Goal: Task Accomplishment & Management: Manage account settings

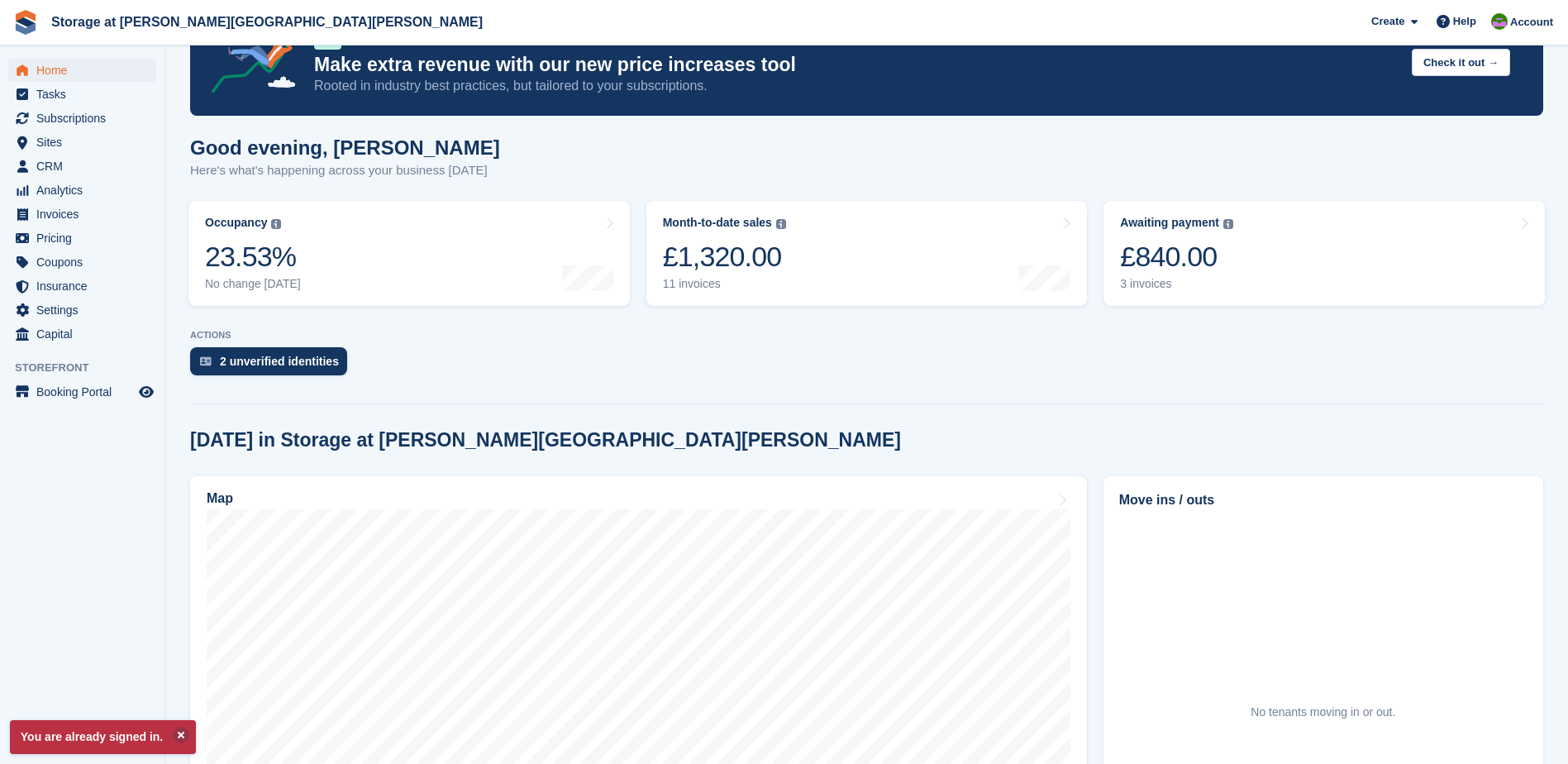
scroll to position [166, 0]
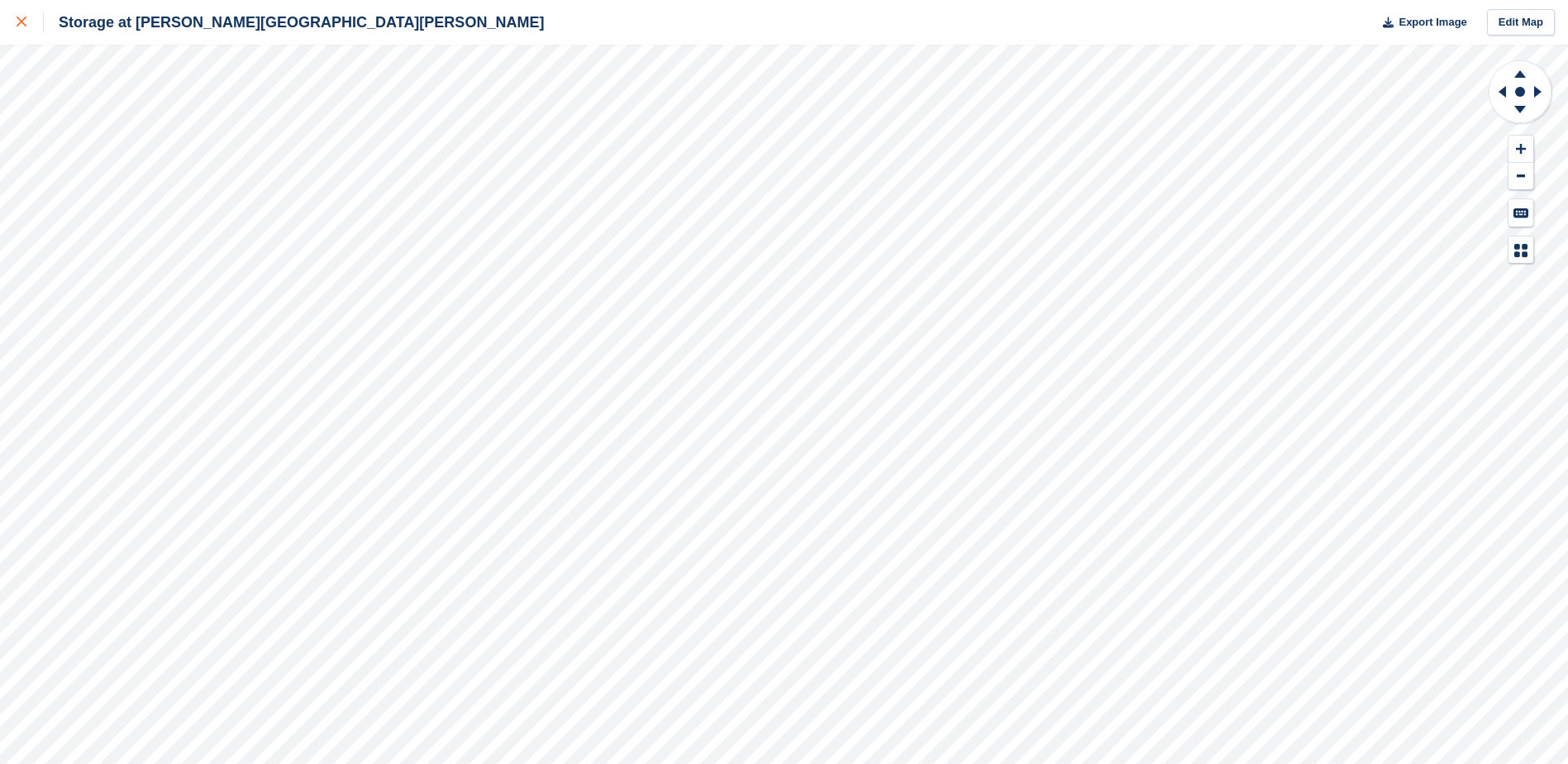
click at [12, 22] on link at bounding box center [22, 22] width 44 height 44
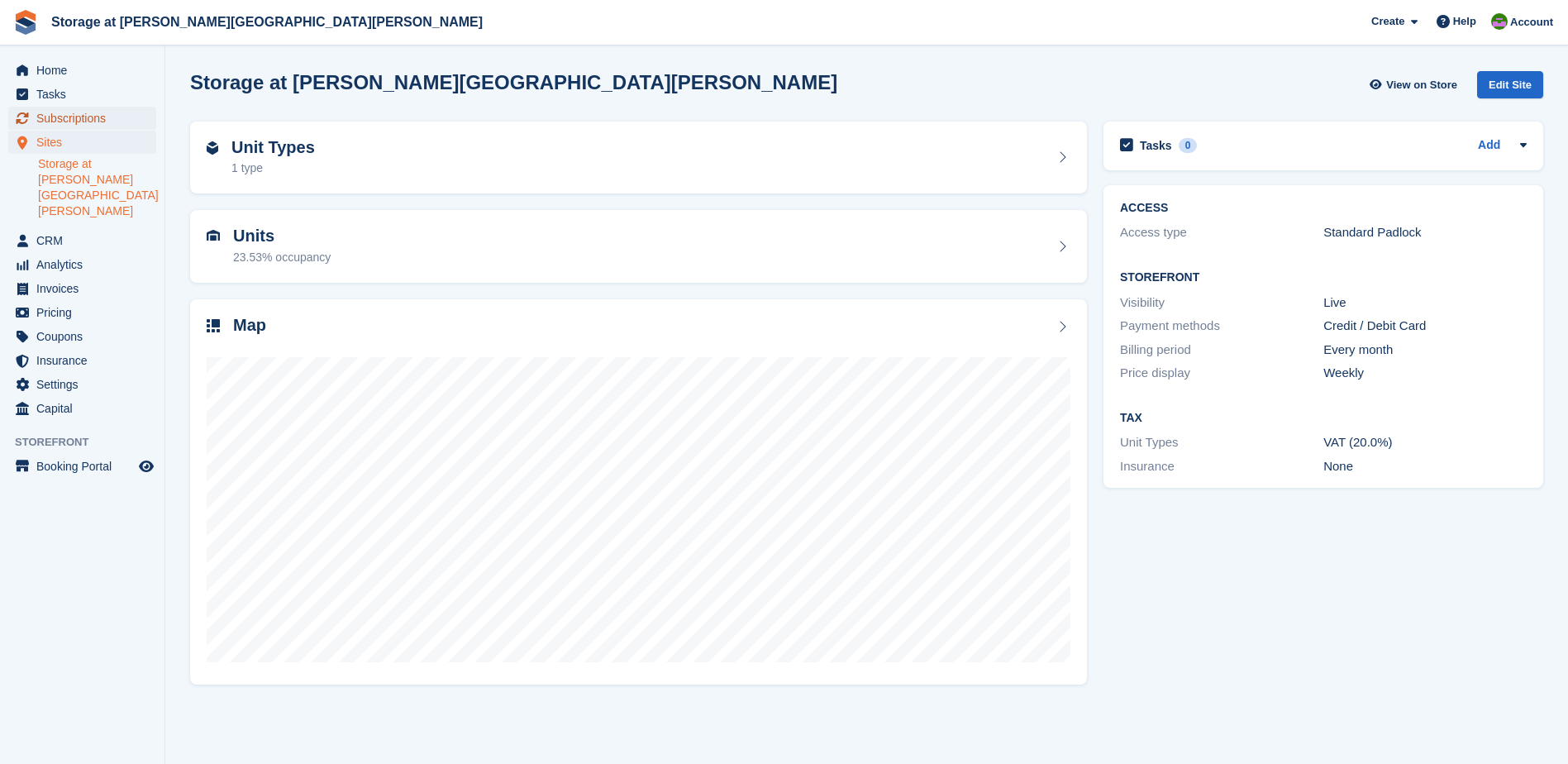
click at [68, 113] on span "Subscriptions" at bounding box center [86, 118] width 99 height 24
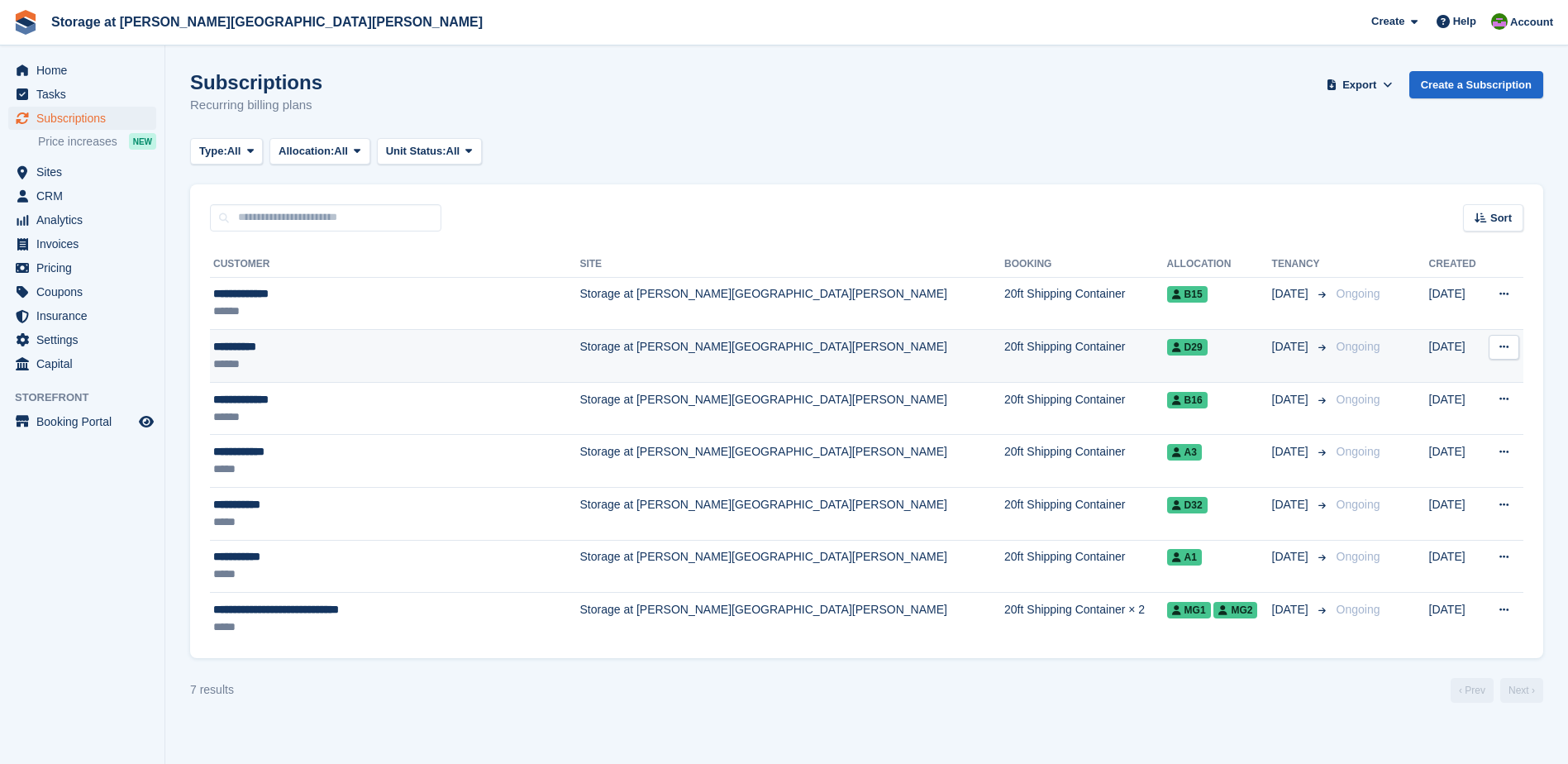
click at [579, 353] on td "Storage at [PERSON_NAME][GEOGRAPHIC_DATA][PERSON_NAME]" at bounding box center [792, 356] width 425 height 53
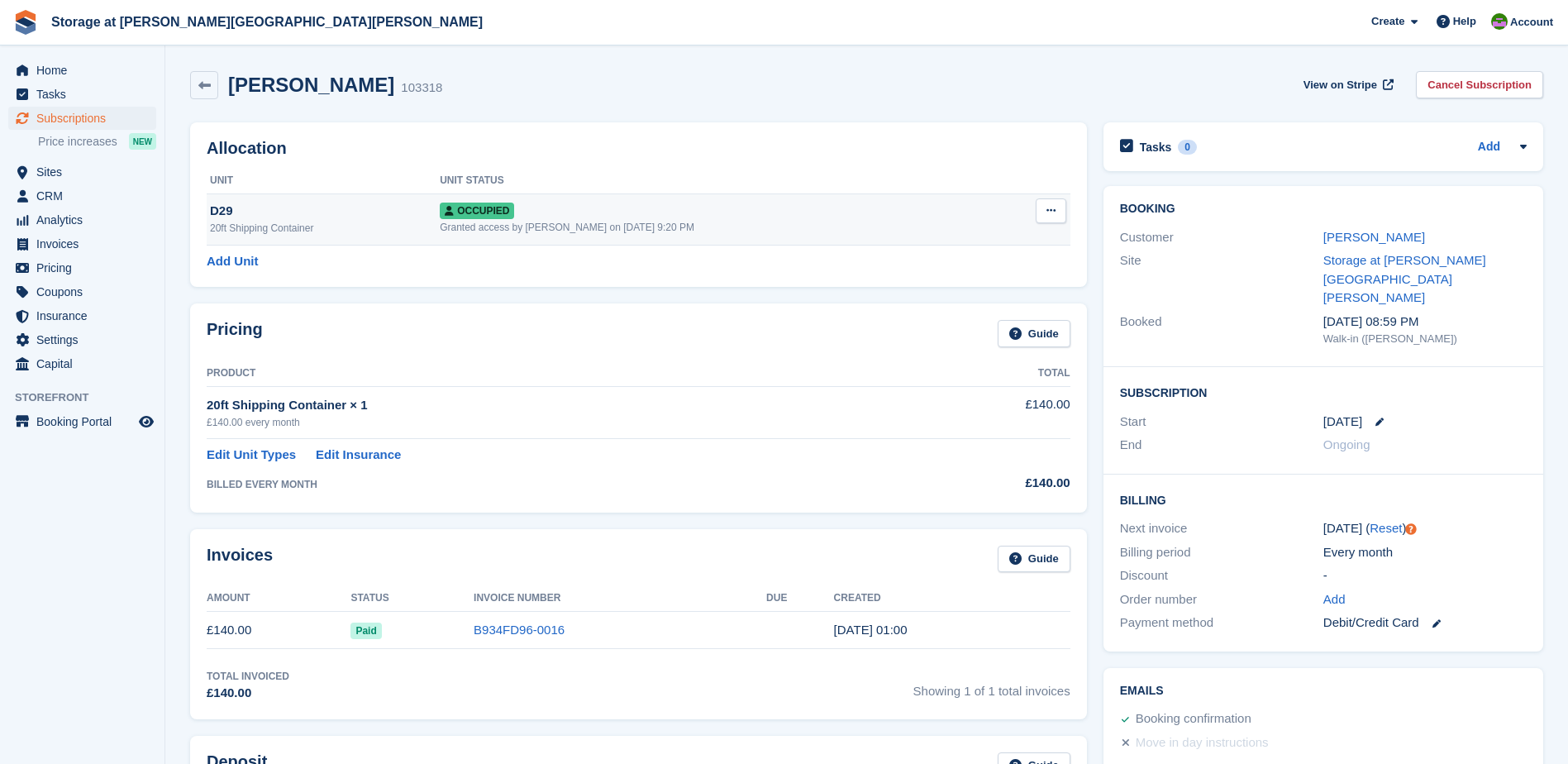
click at [1047, 208] on icon at bounding box center [1051, 210] width 9 height 10
click at [956, 305] on p "Deallocate" at bounding box center [987, 300] width 144 height 22
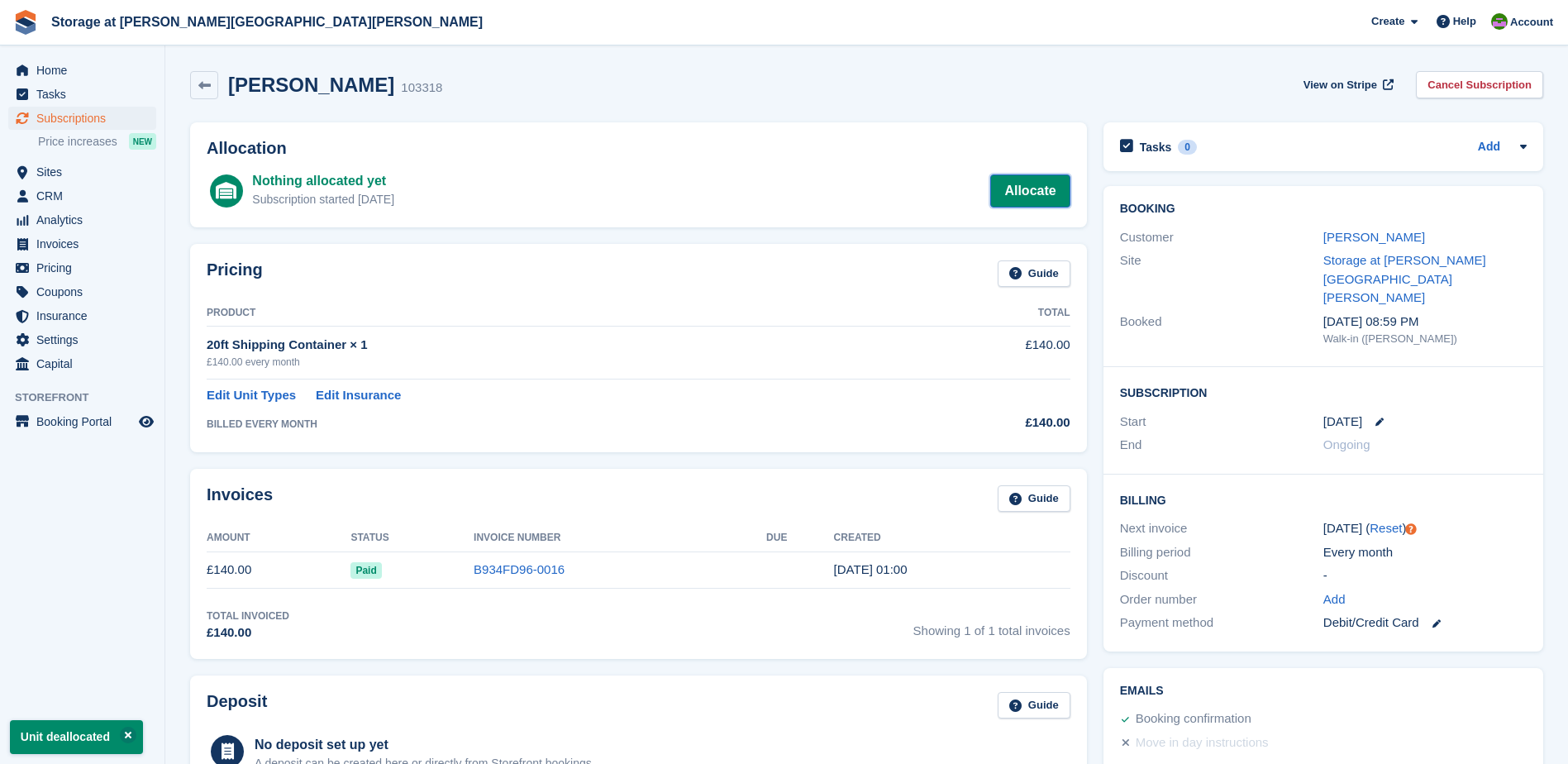
click at [1024, 182] on link "Allocate" at bounding box center [1030, 191] width 79 height 33
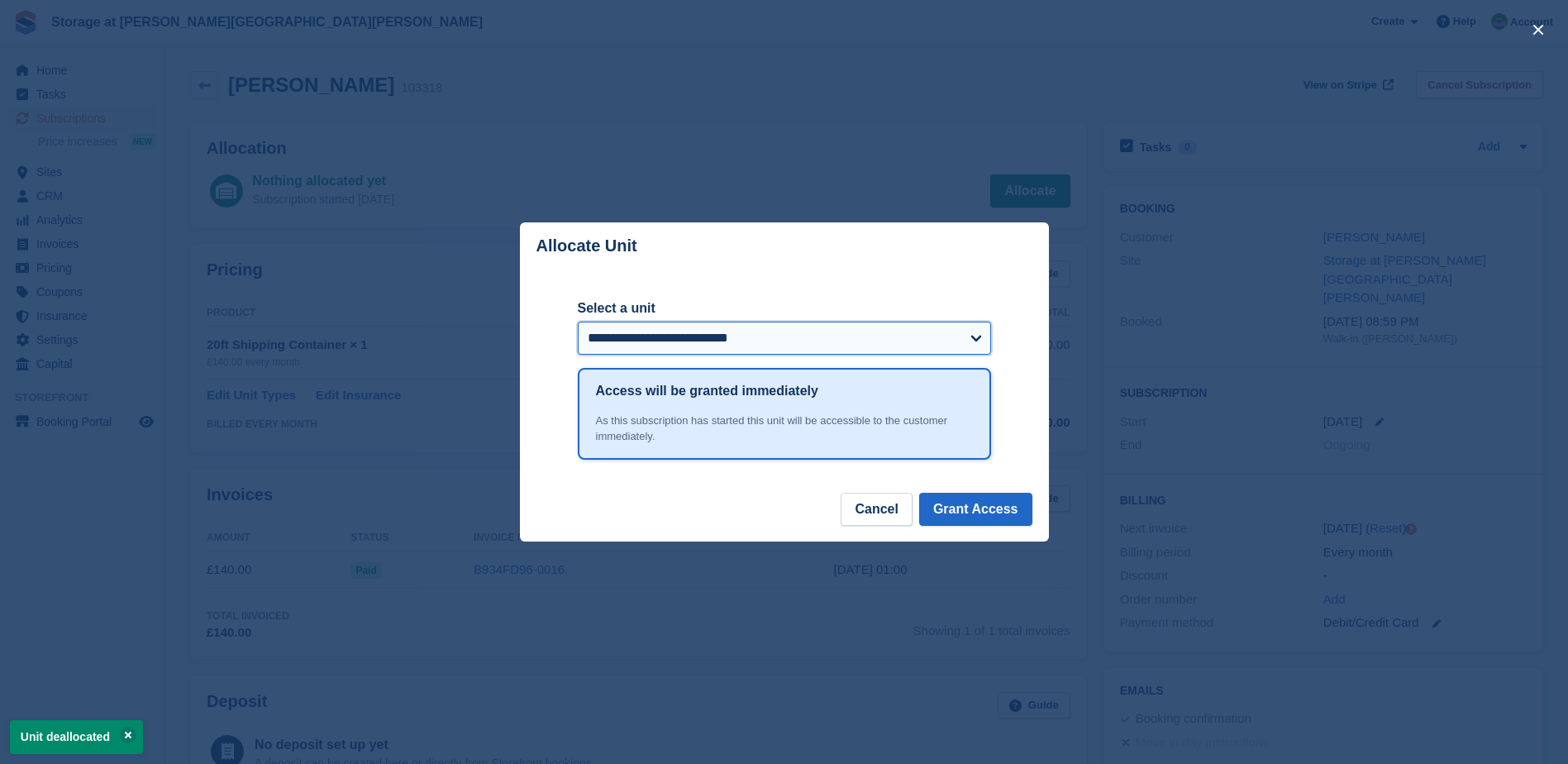
click at [729, 340] on select "**********" at bounding box center [784, 338] width 414 height 33
select select "******"
click at [578, 322] on select "**********" at bounding box center [784, 338] width 414 height 33
click at [956, 513] on button "Grant Access" at bounding box center [976, 510] width 113 height 33
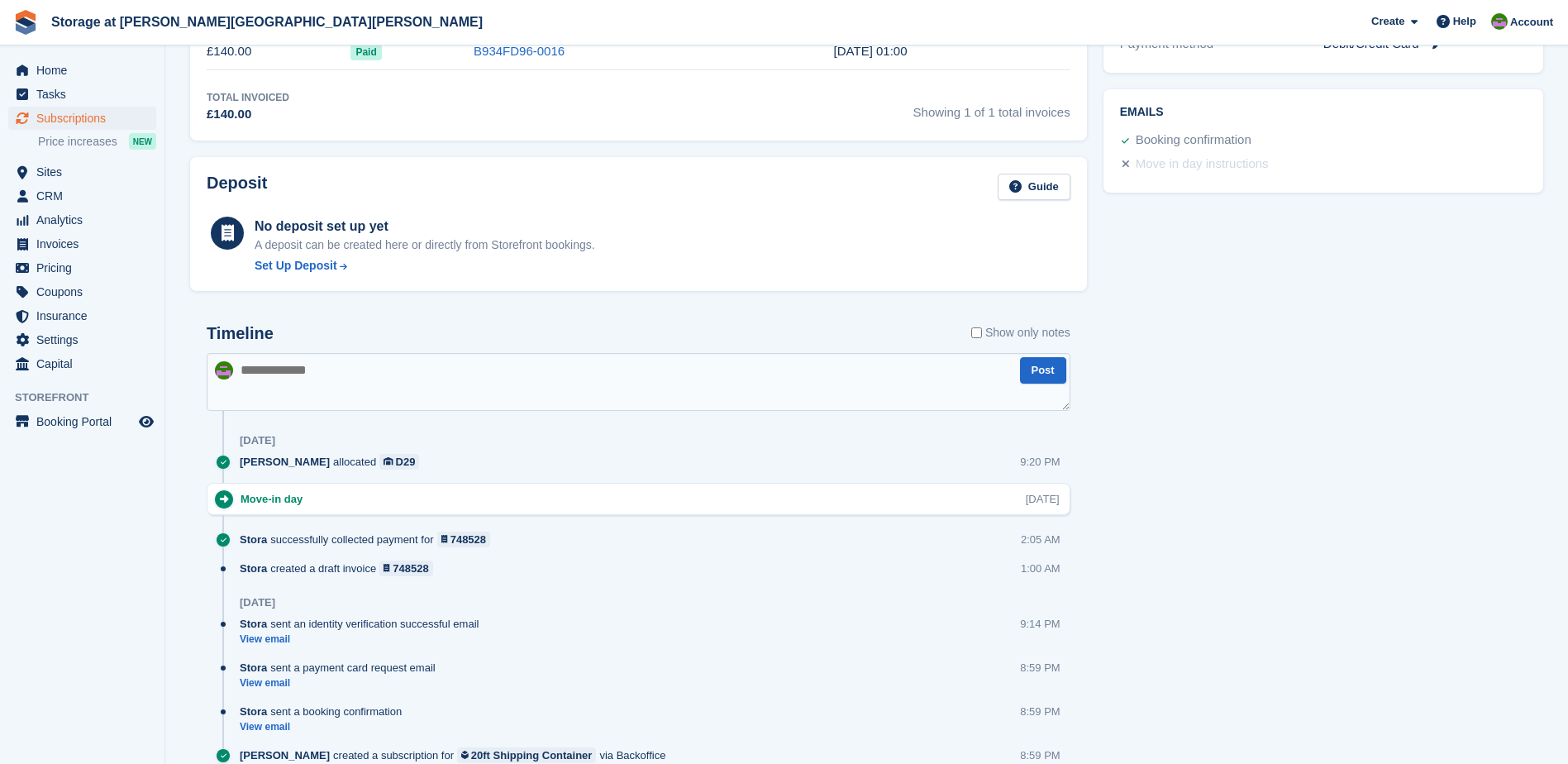
scroll to position [649, 0]
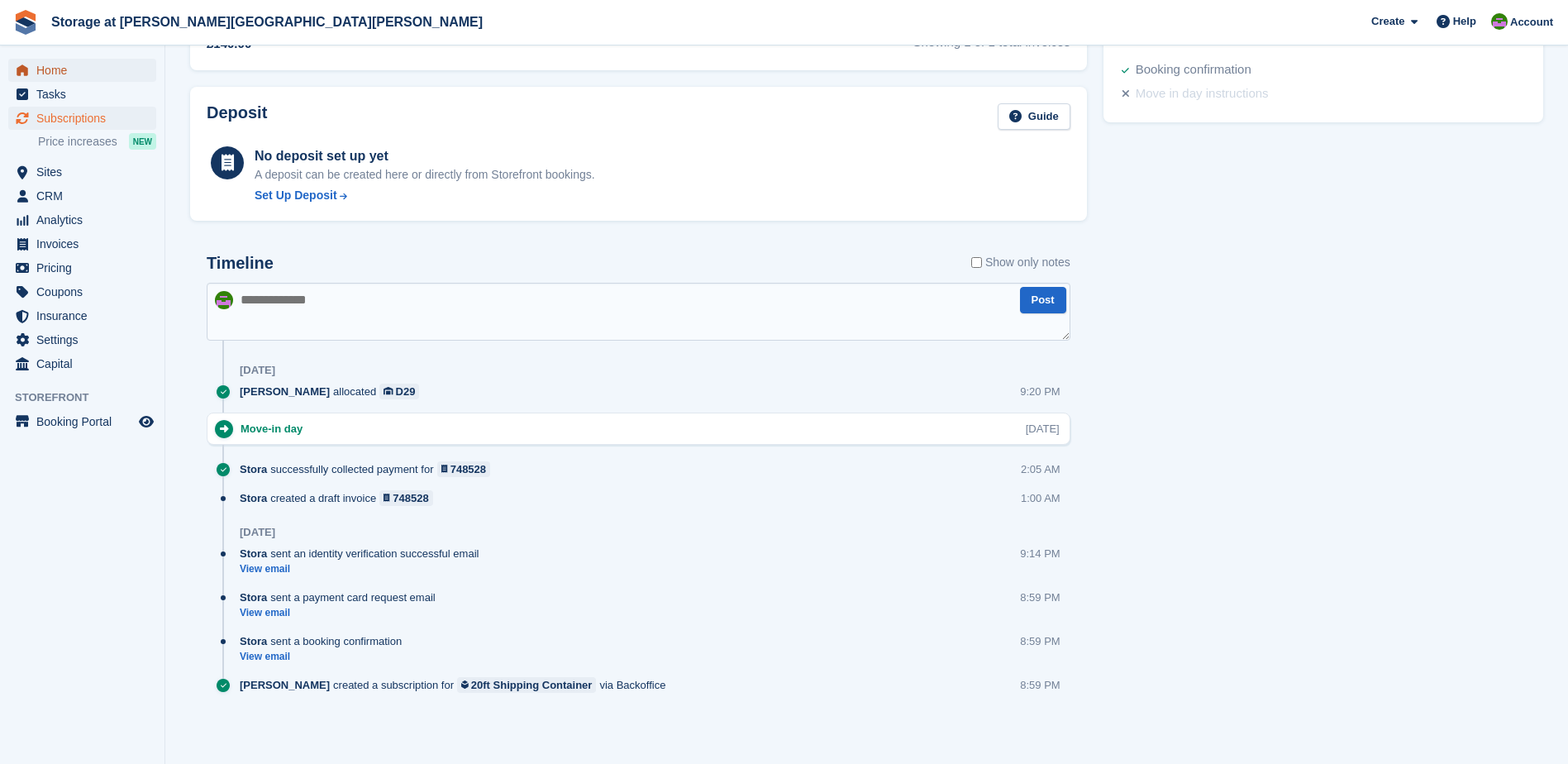
click at [49, 74] on span "Home" at bounding box center [86, 70] width 99 height 24
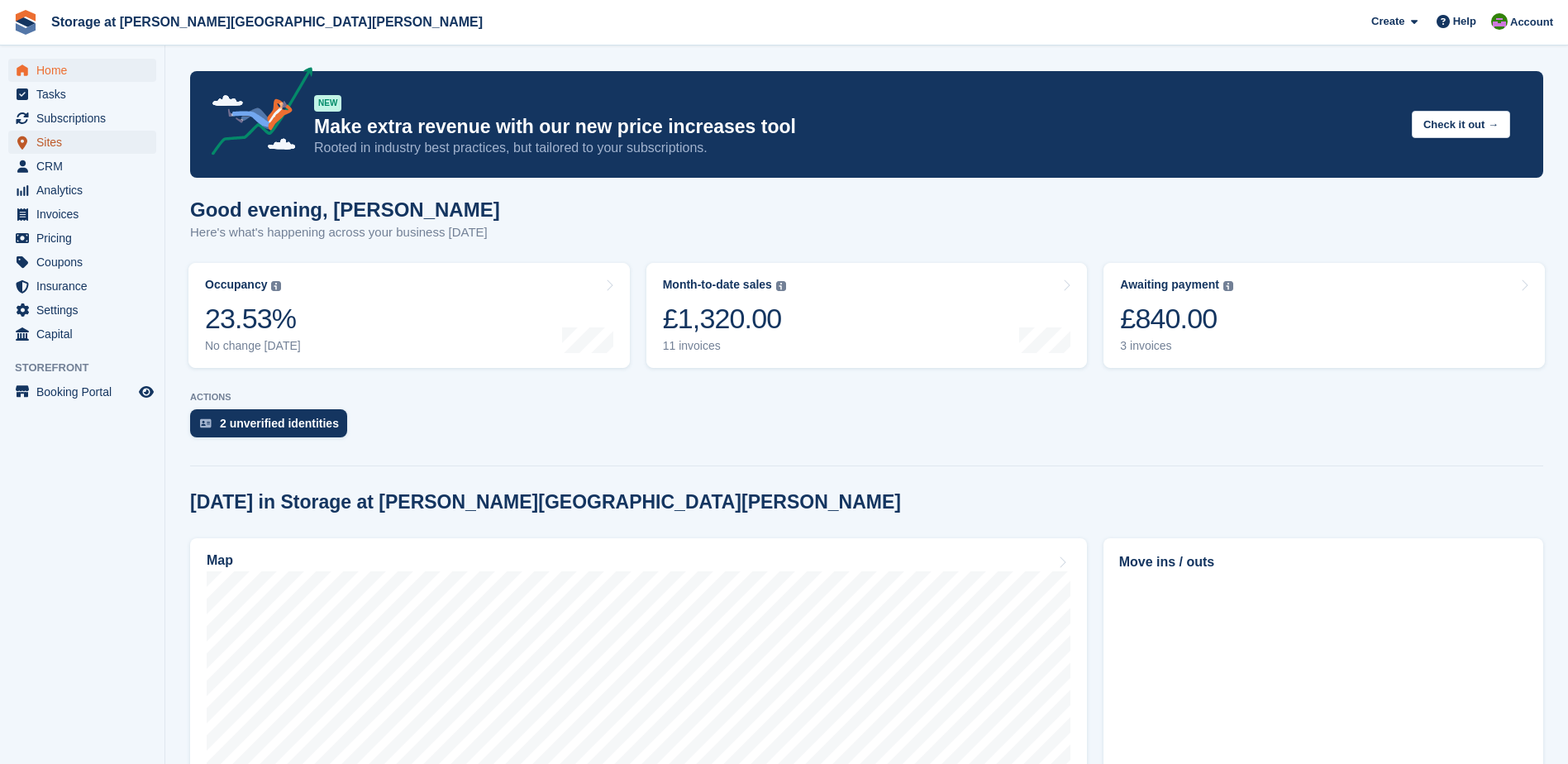
click at [59, 140] on span "Sites" at bounding box center [86, 142] width 99 height 24
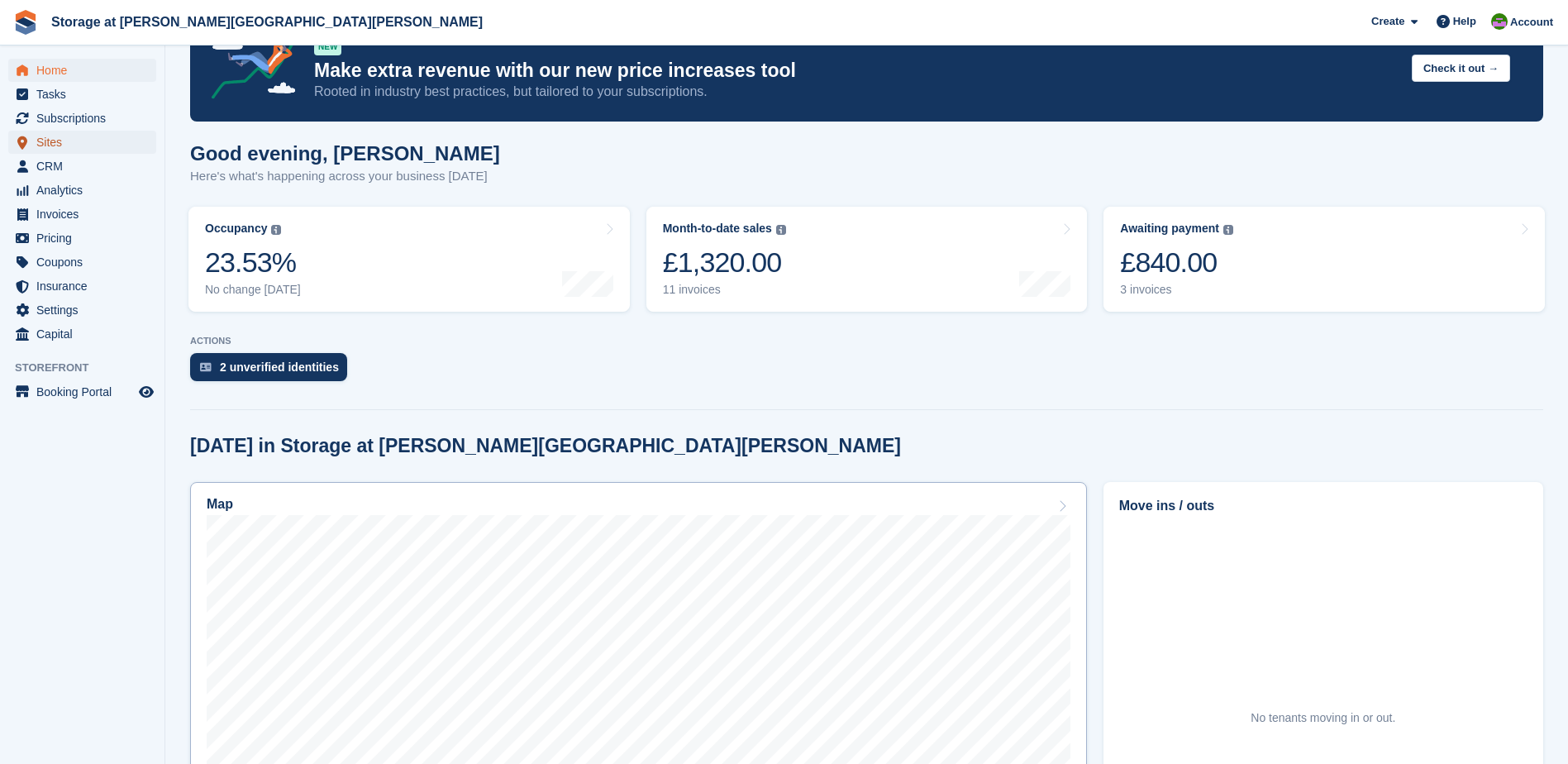
scroll to position [166, 0]
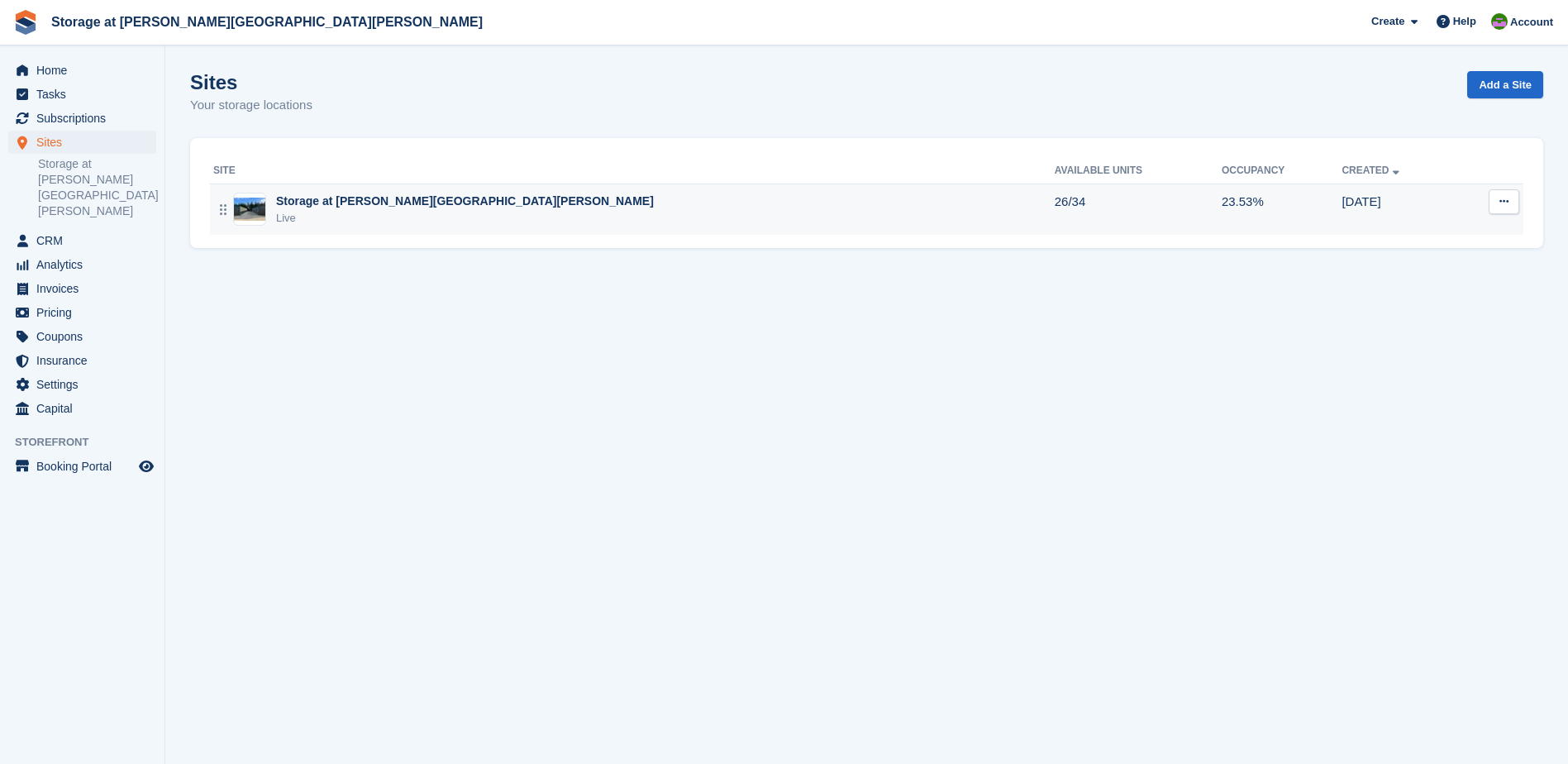
click at [341, 200] on div "Storage at [PERSON_NAME][GEOGRAPHIC_DATA][PERSON_NAME]" at bounding box center [465, 201] width 378 height 17
